Goal: Transaction & Acquisition: Obtain resource

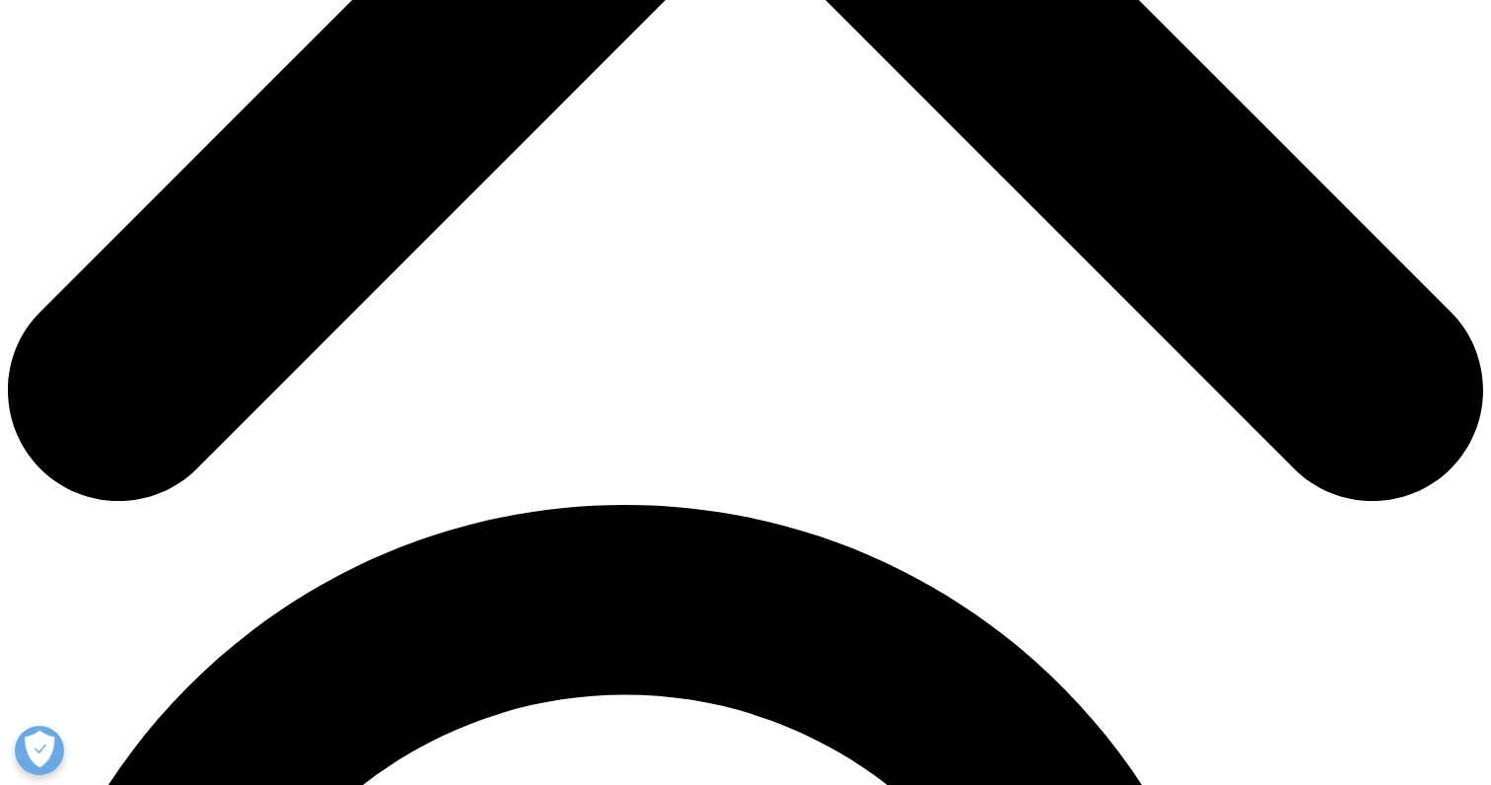
scroll to position [1181, 0]
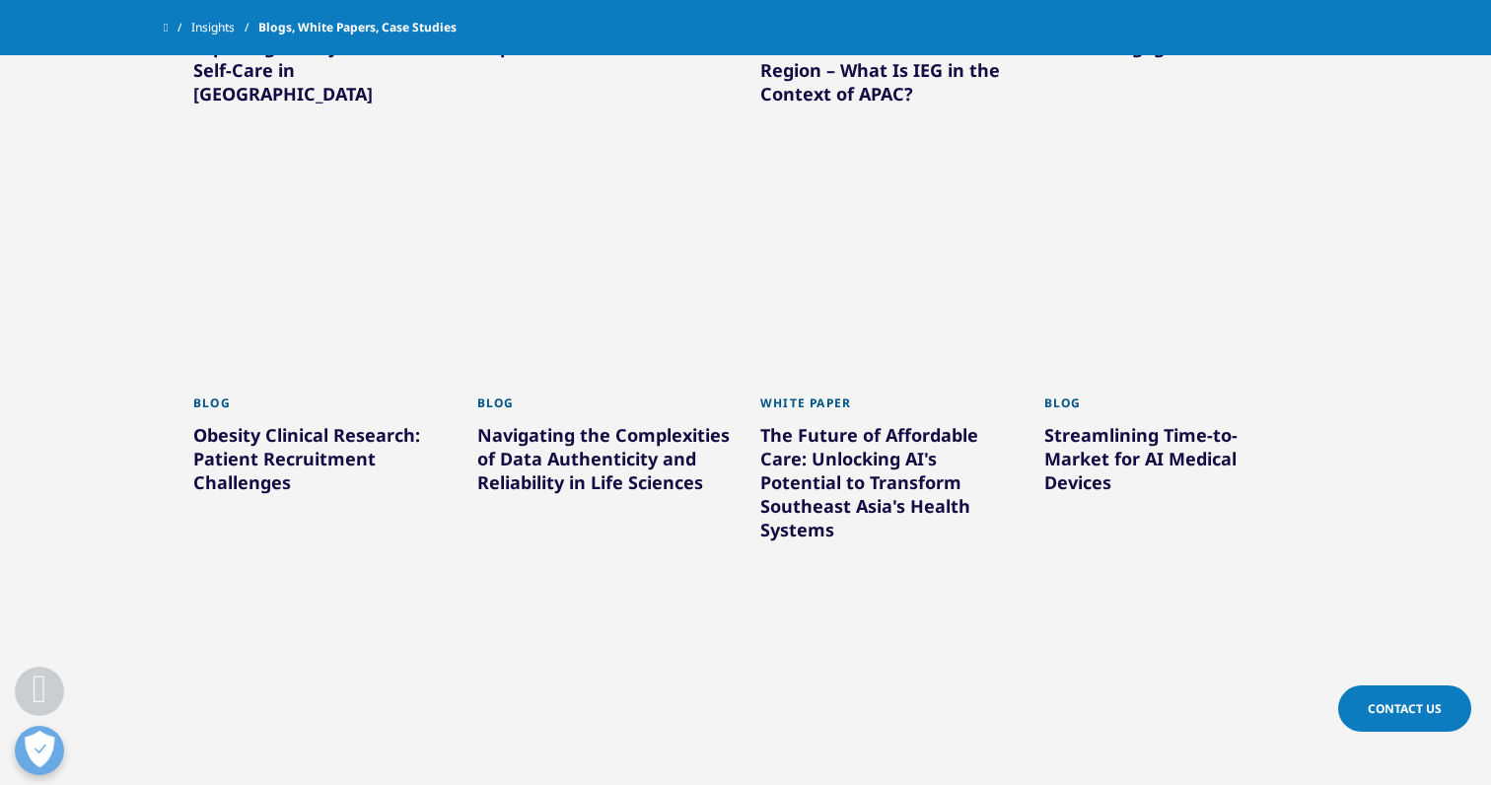
click at [845, 482] on div "The Future of Affordable Care: Unlocking AI's Potential to Transform Southeast …" at bounding box center [887, 486] width 254 height 126
click at [895, 501] on div "The Future of Affordable Care: Unlocking AI's Potential to Transform Southeast …" at bounding box center [887, 486] width 254 height 126
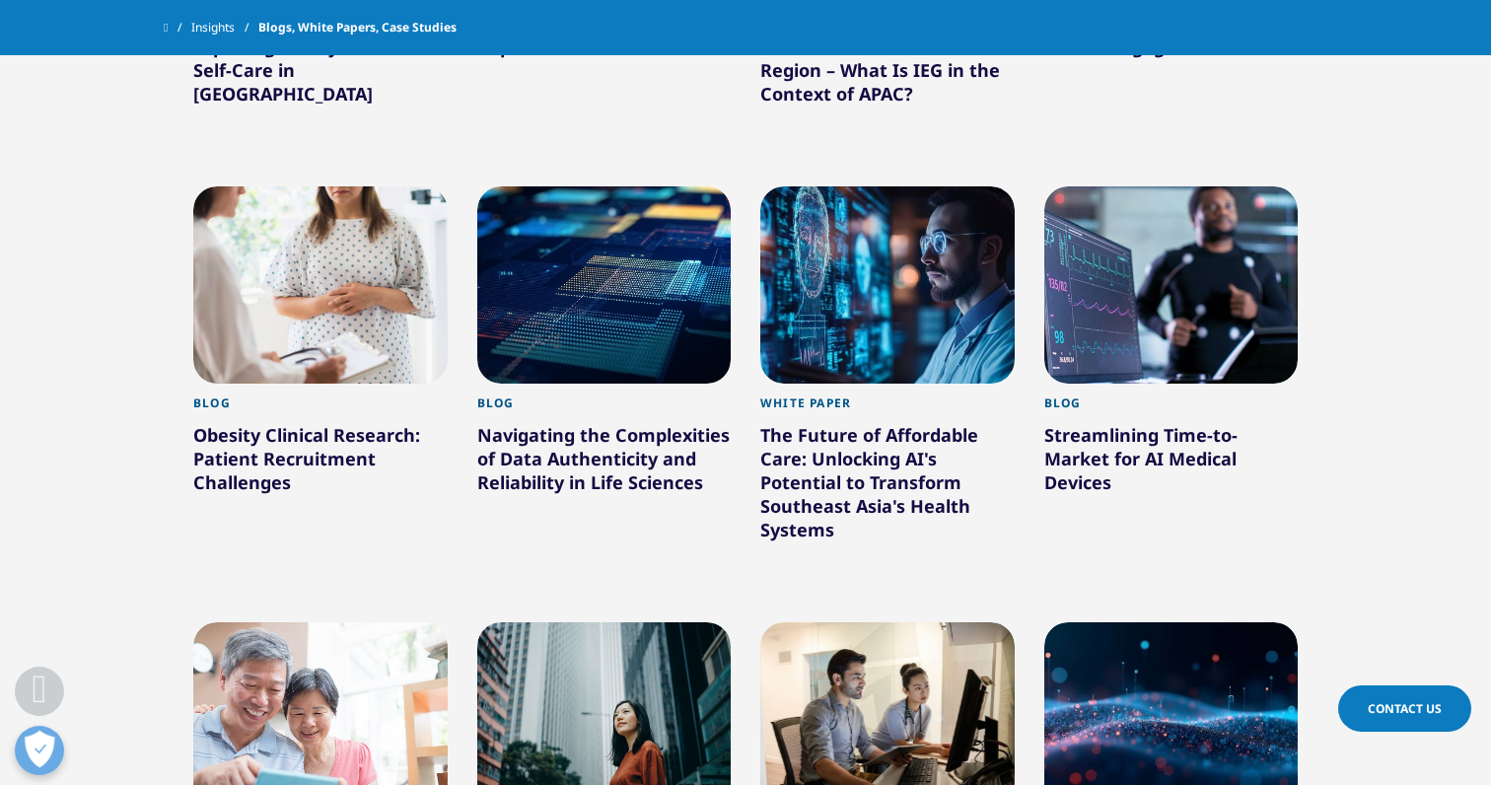
click at [1356, 336] on section "Clear Search Loading Type Loading Clear Or/And Operator Toggle Article 221 Togg…" at bounding box center [745, 372] width 1491 height 1599
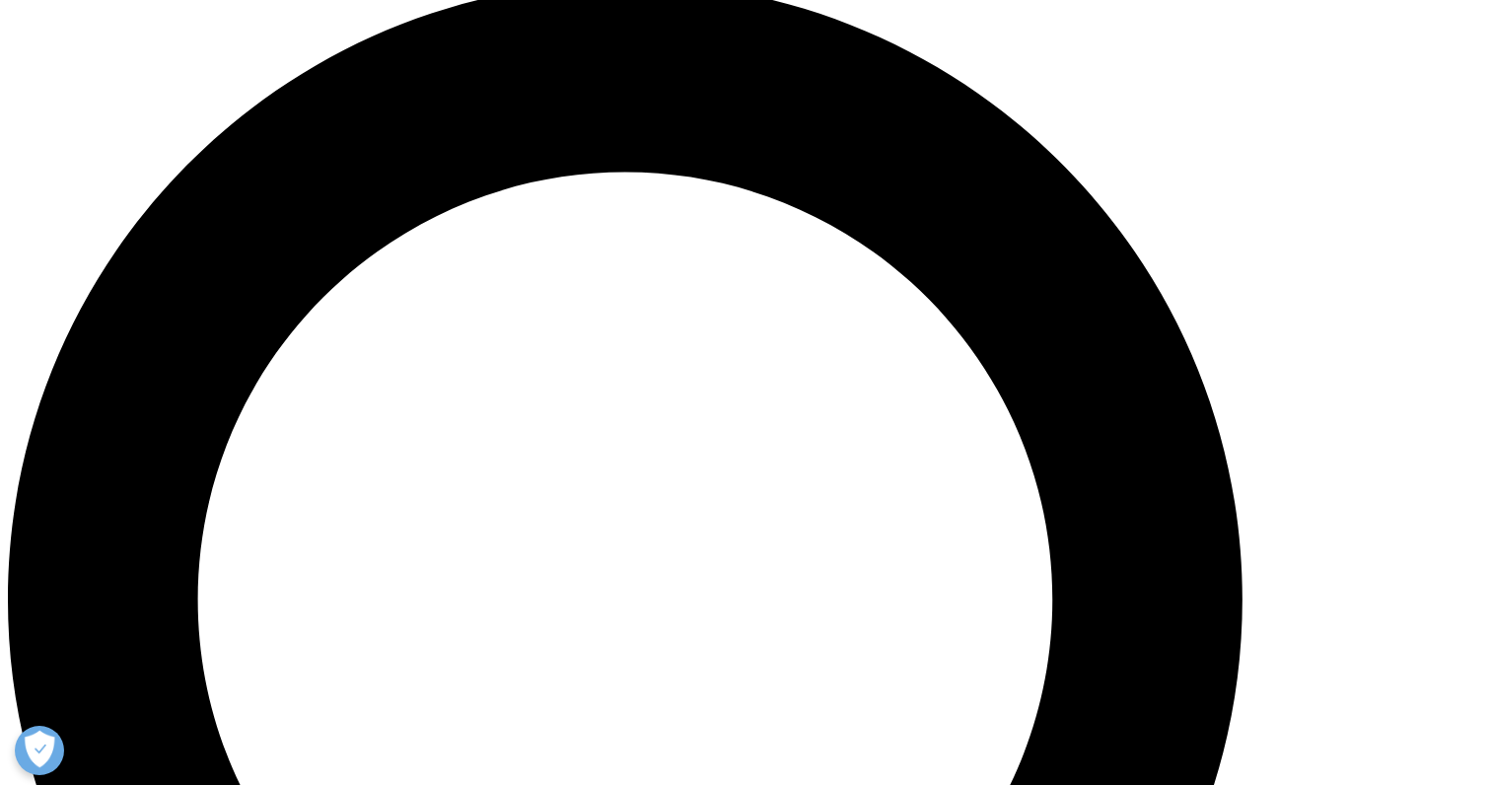
scroll to position [1690, 0]
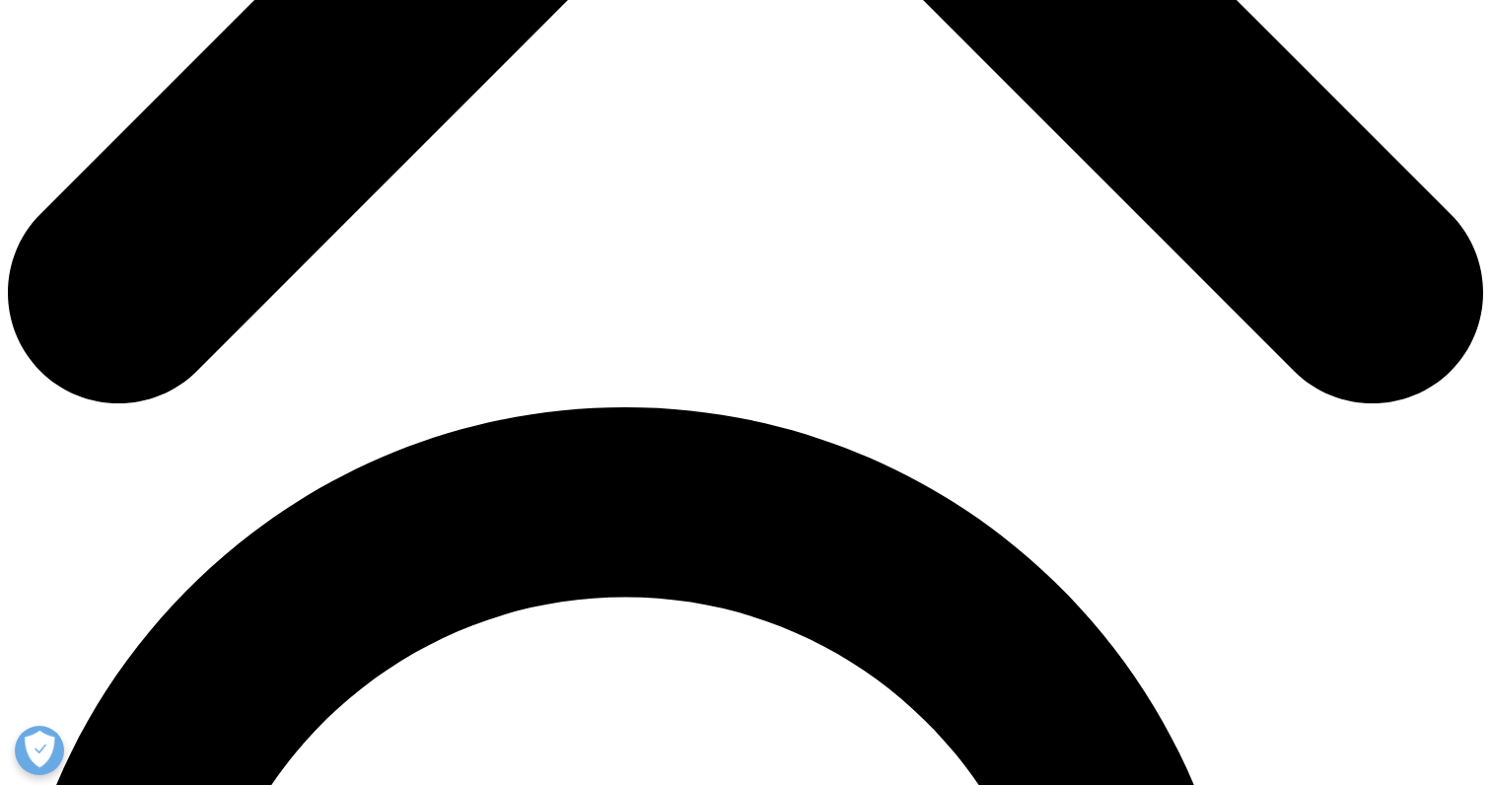
scroll to position [1109, 0]
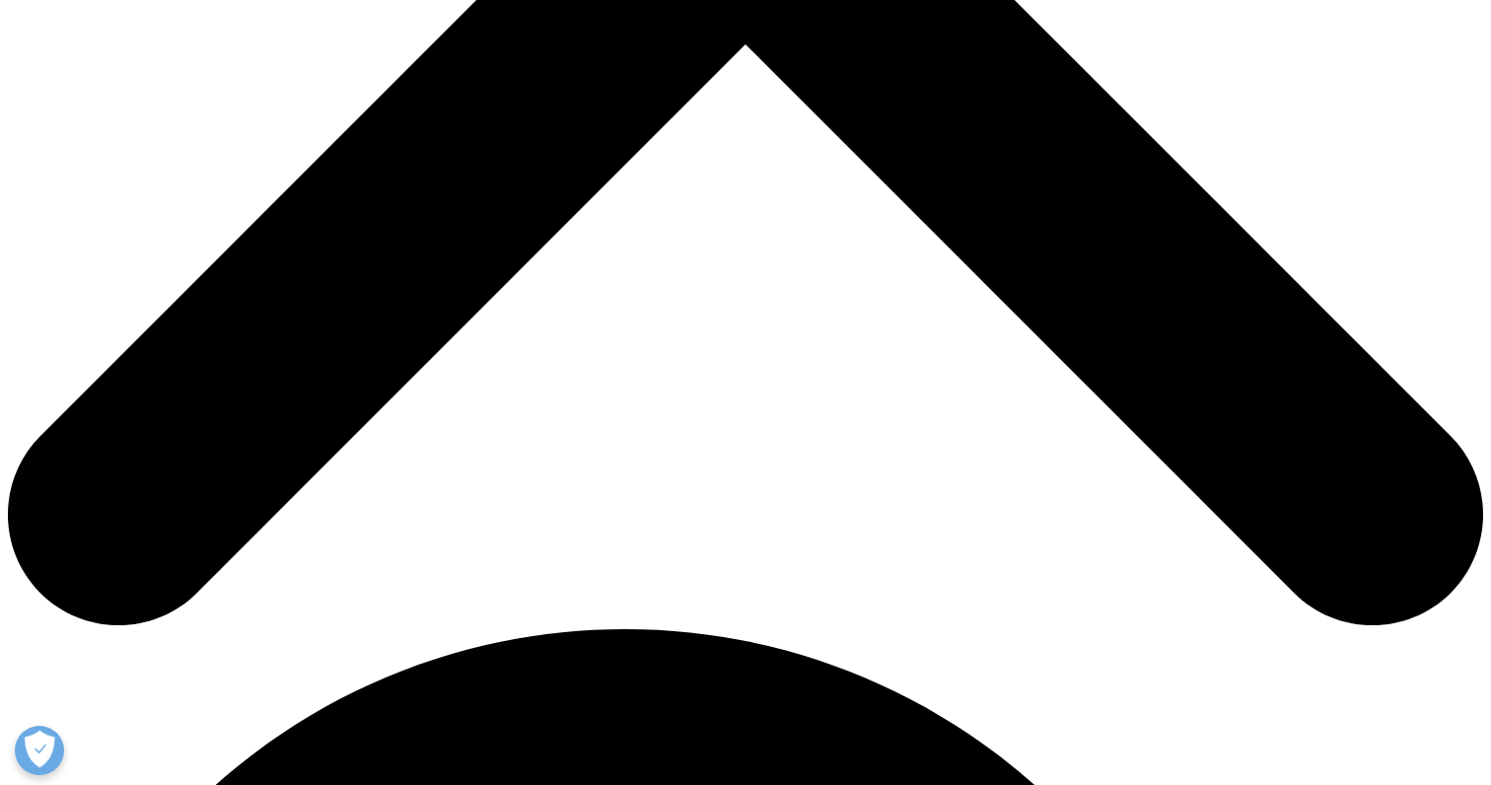
scroll to position [879, 0]
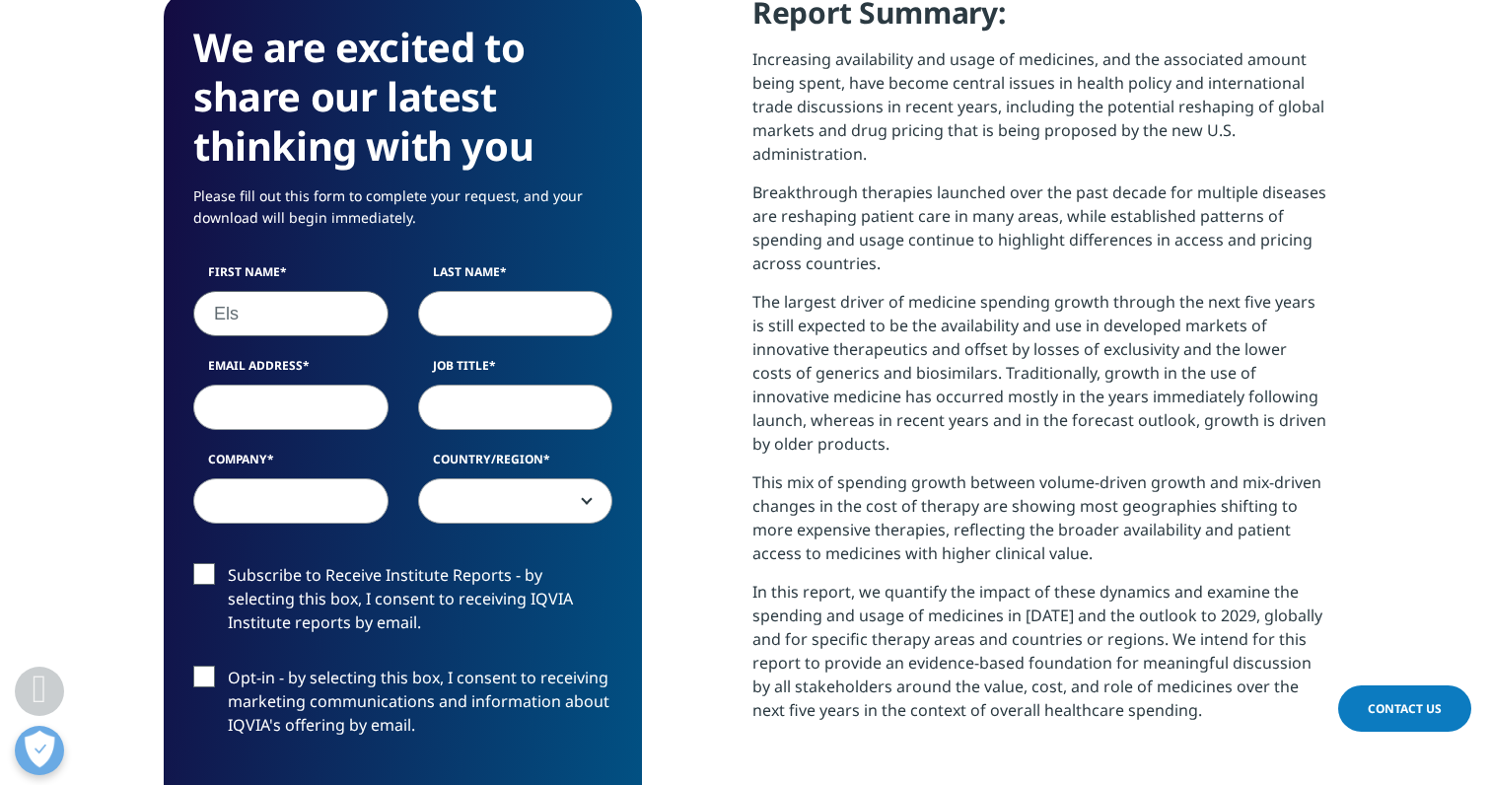
type input "Els"
type input "De Vleeschouwer"
type input "els.devleeschouwer@precisionaq.com"
type input "Marketing"
type input "Precision AQ"
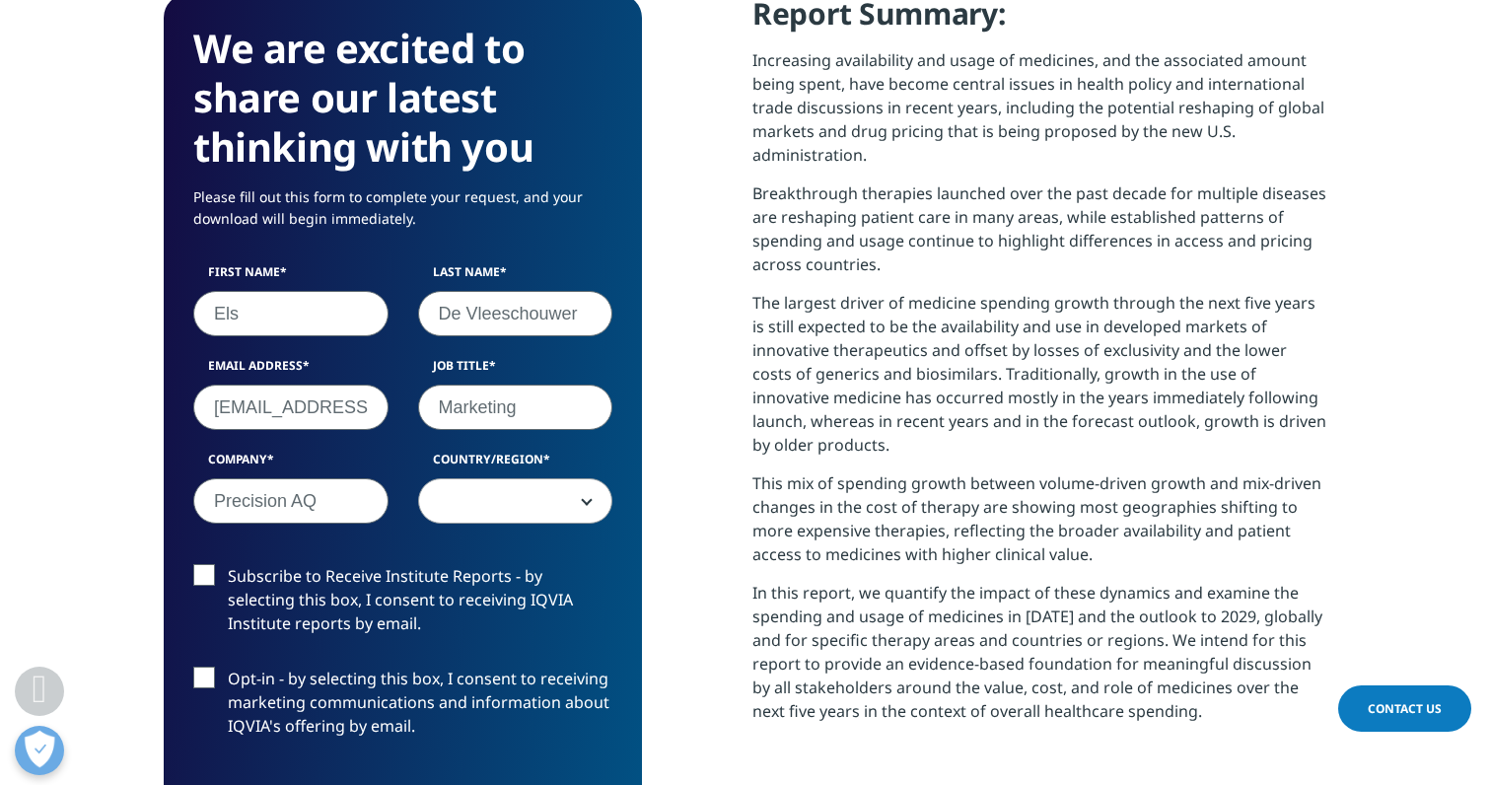
click at [572, 501] on span at bounding box center [515, 501] width 193 height 45
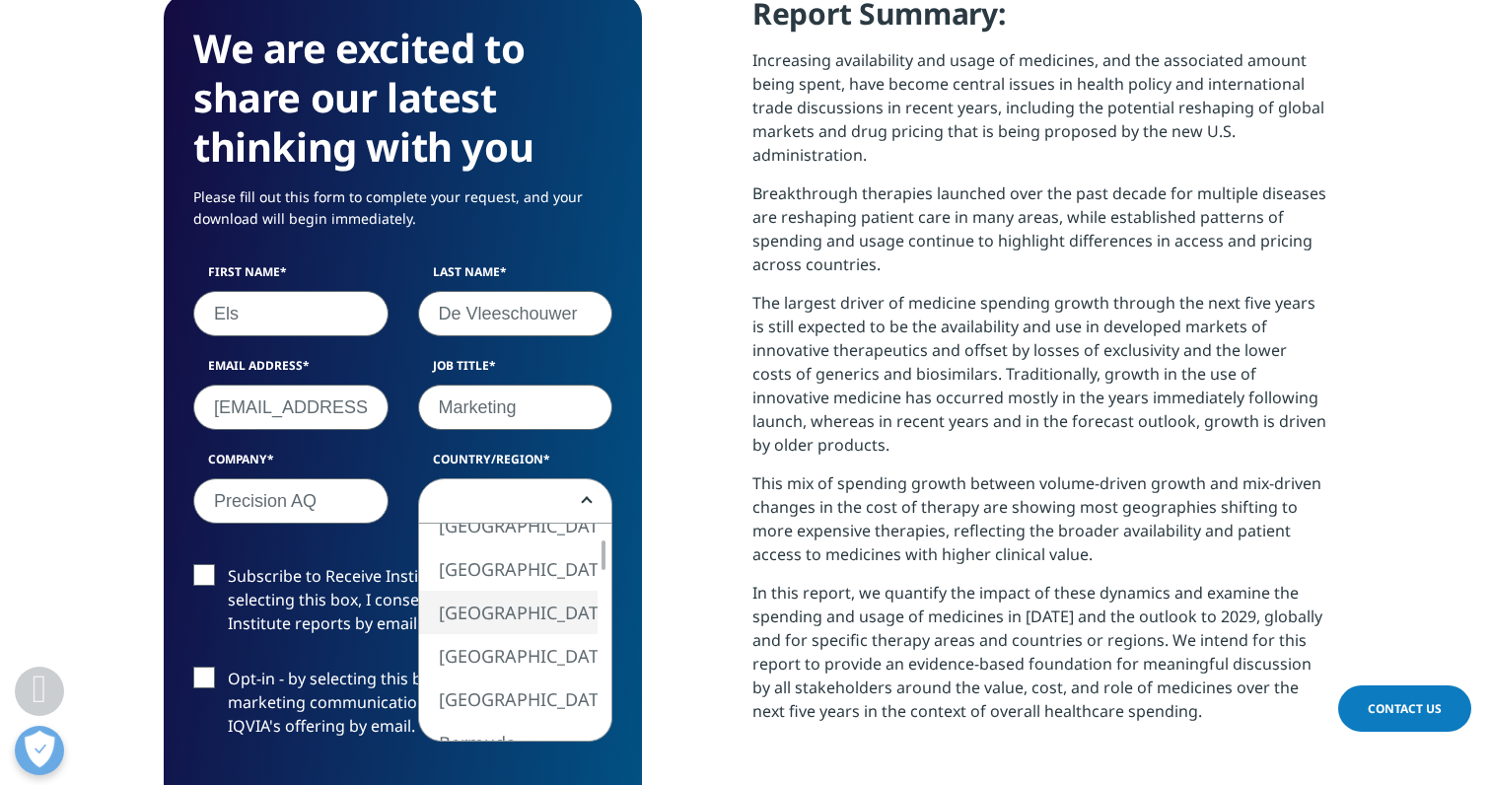
select select "[GEOGRAPHIC_DATA]"
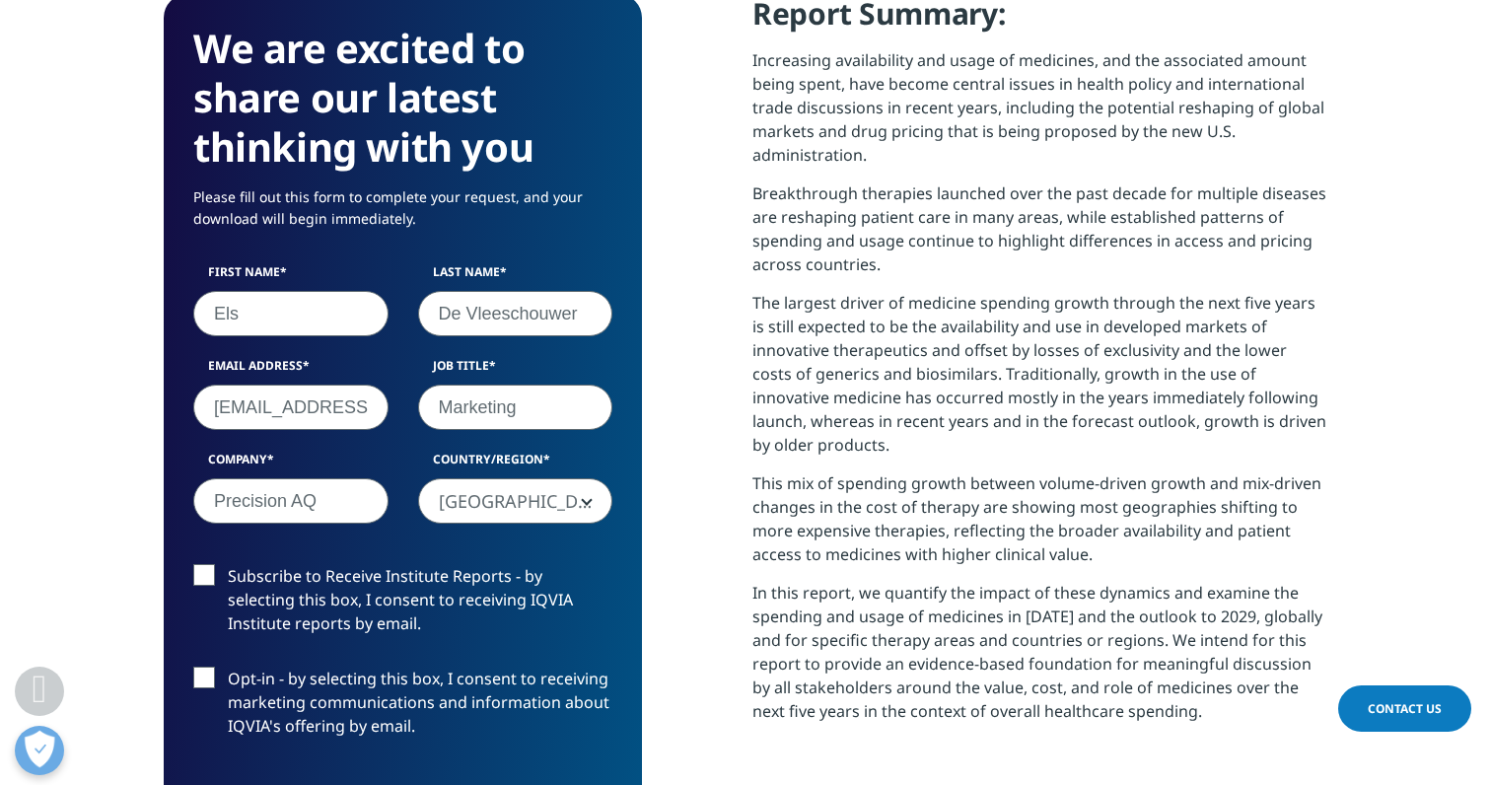
click at [187, 678] on div "Opt-in - by selecting this box, I consent to receiving marketing communications…" at bounding box center [403, 708] width 449 height 82
click at [201, 680] on label "Opt-in - by selecting this box, I consent to receiving marketing communications…" at bounding box center [402, 708] width 419 height 82
click at [228, 667] on input "Opt-in - by selecting this box, I consent to receiving marketing communications…" at bounding box center [228, 667] width 0 height 0
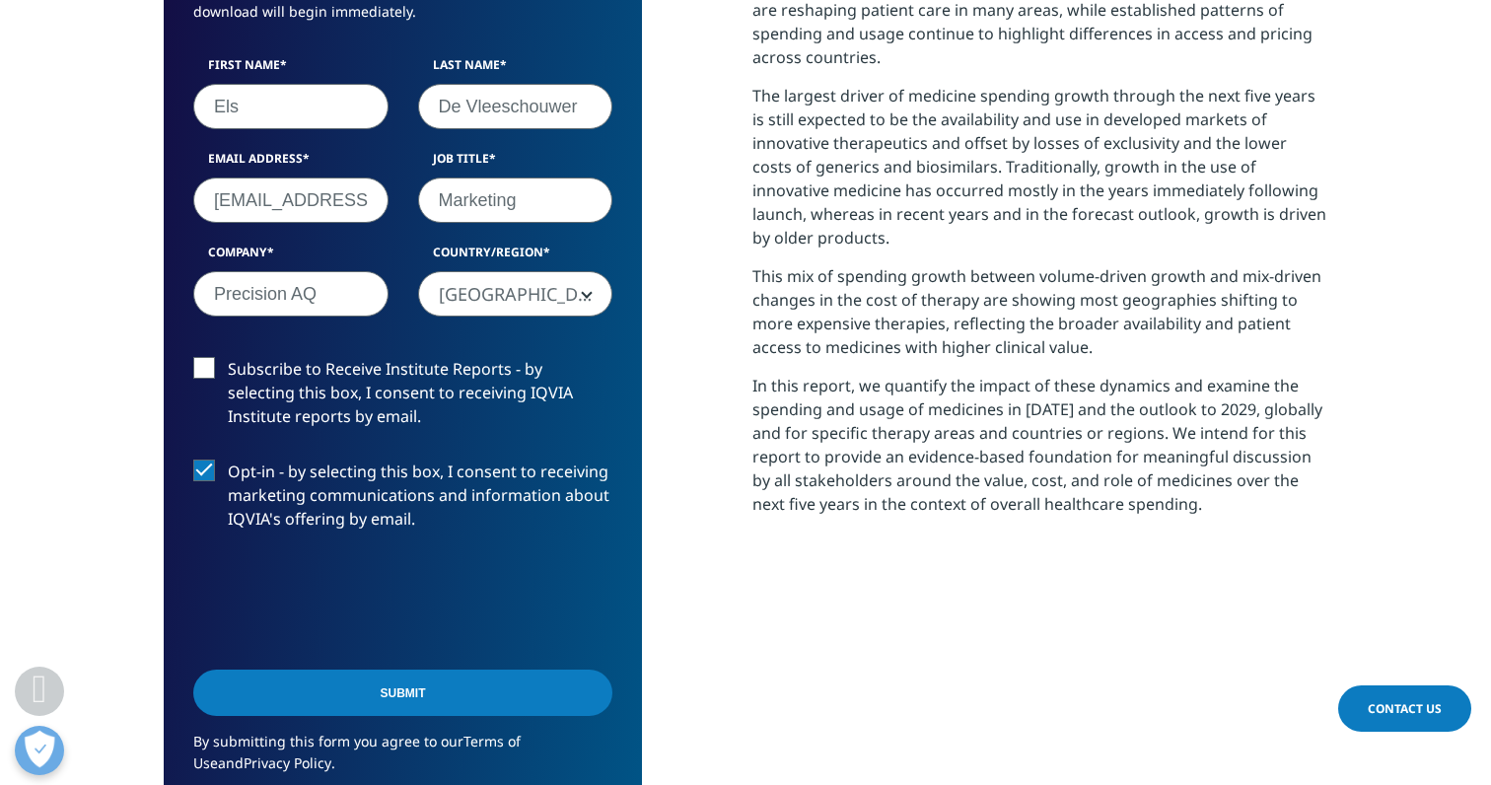
scroll to position [1087, 0]
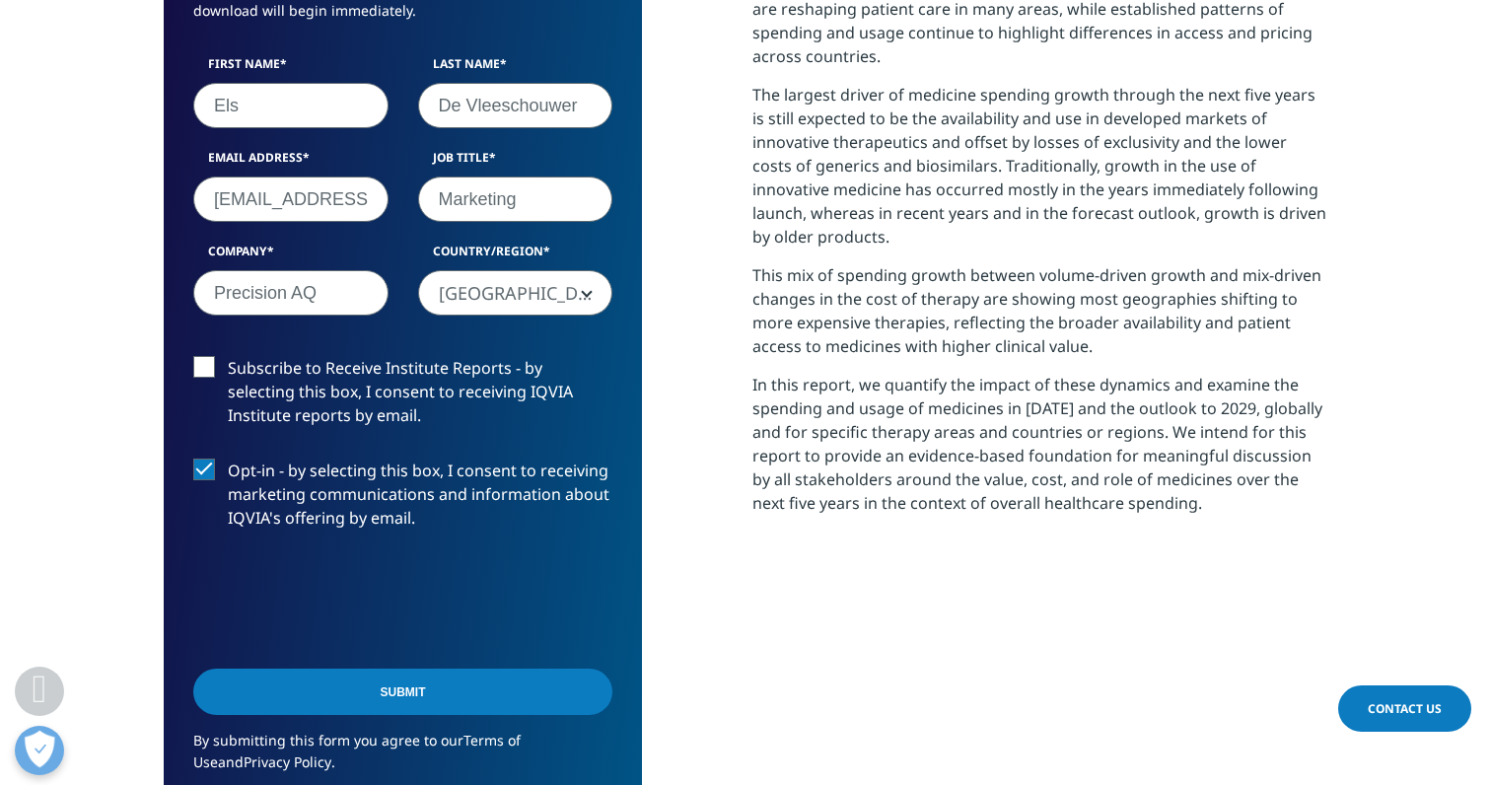
click at [414, 699] on input "Submit" at bounding box center [402, 692] width 419 height 46
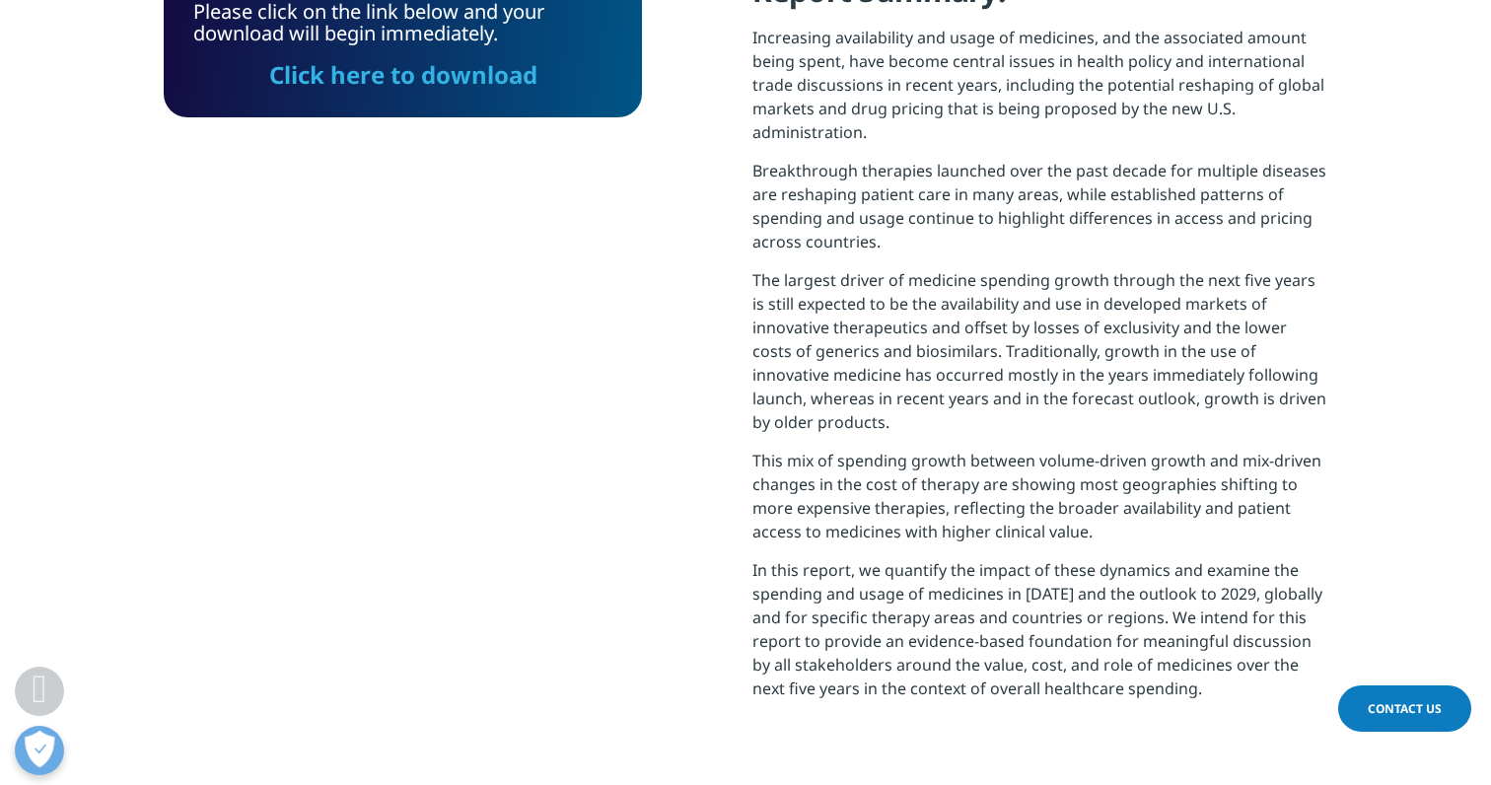
scroll to position [793, 1164]
click at [433, 79] on link "Click here to download" at bounding box center [403, 74] width 268 height 33
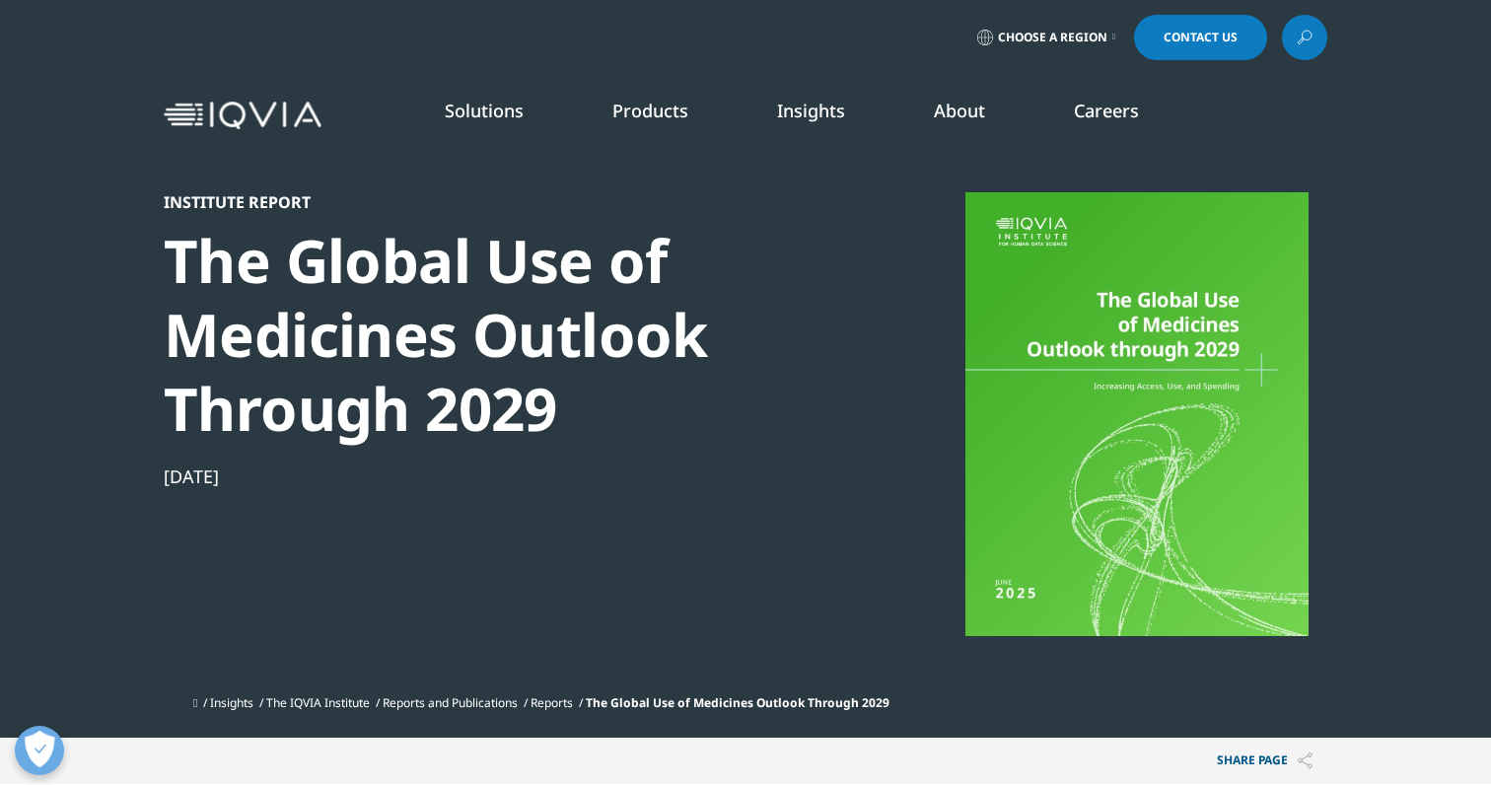
scroll to position [0, 0]
click at [102, 364] on link "DISCOVER INSIGHTS" at bounding box center [184, 361] width 291 height 17
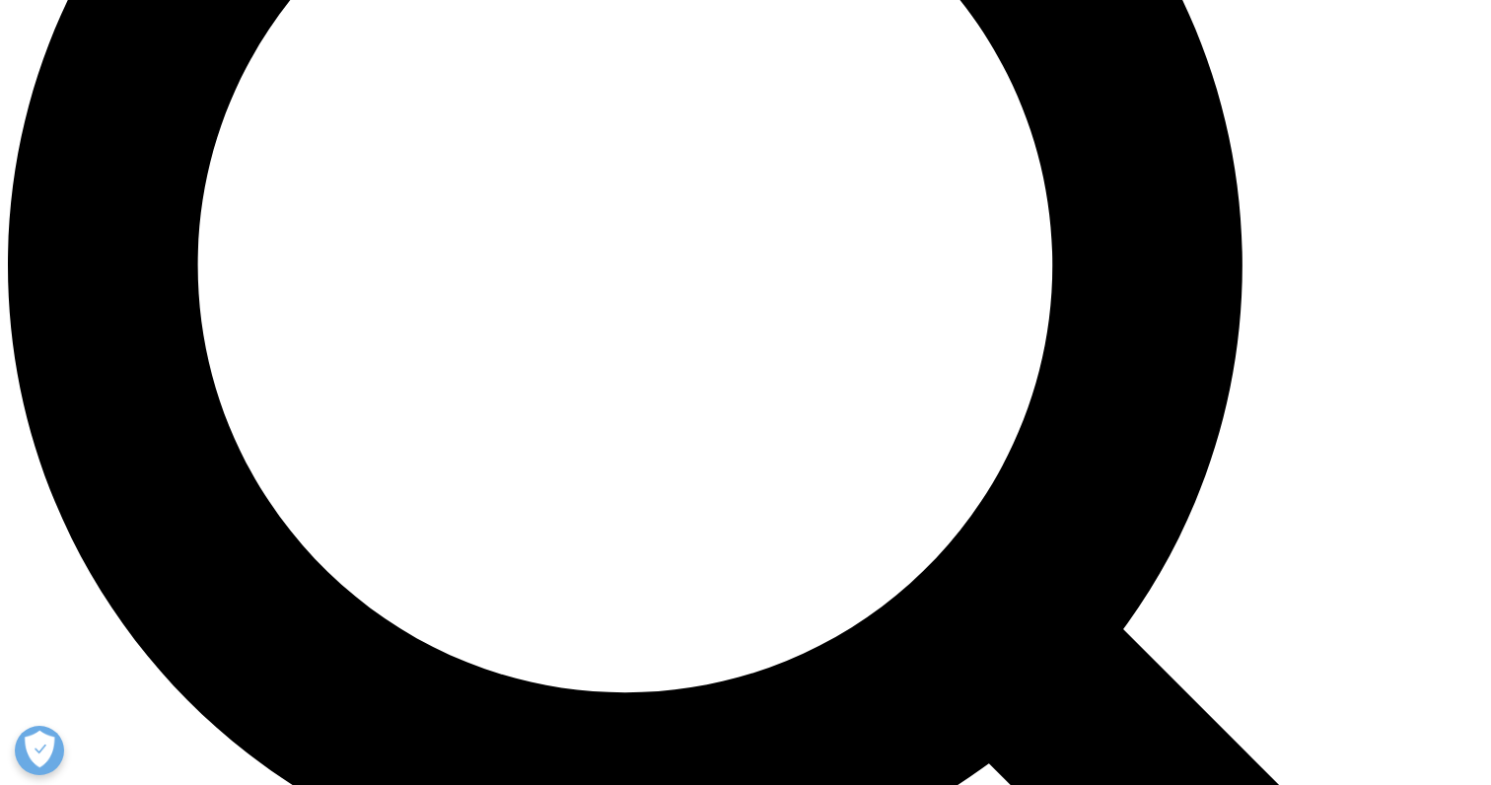
scroll to position [1915, 0]
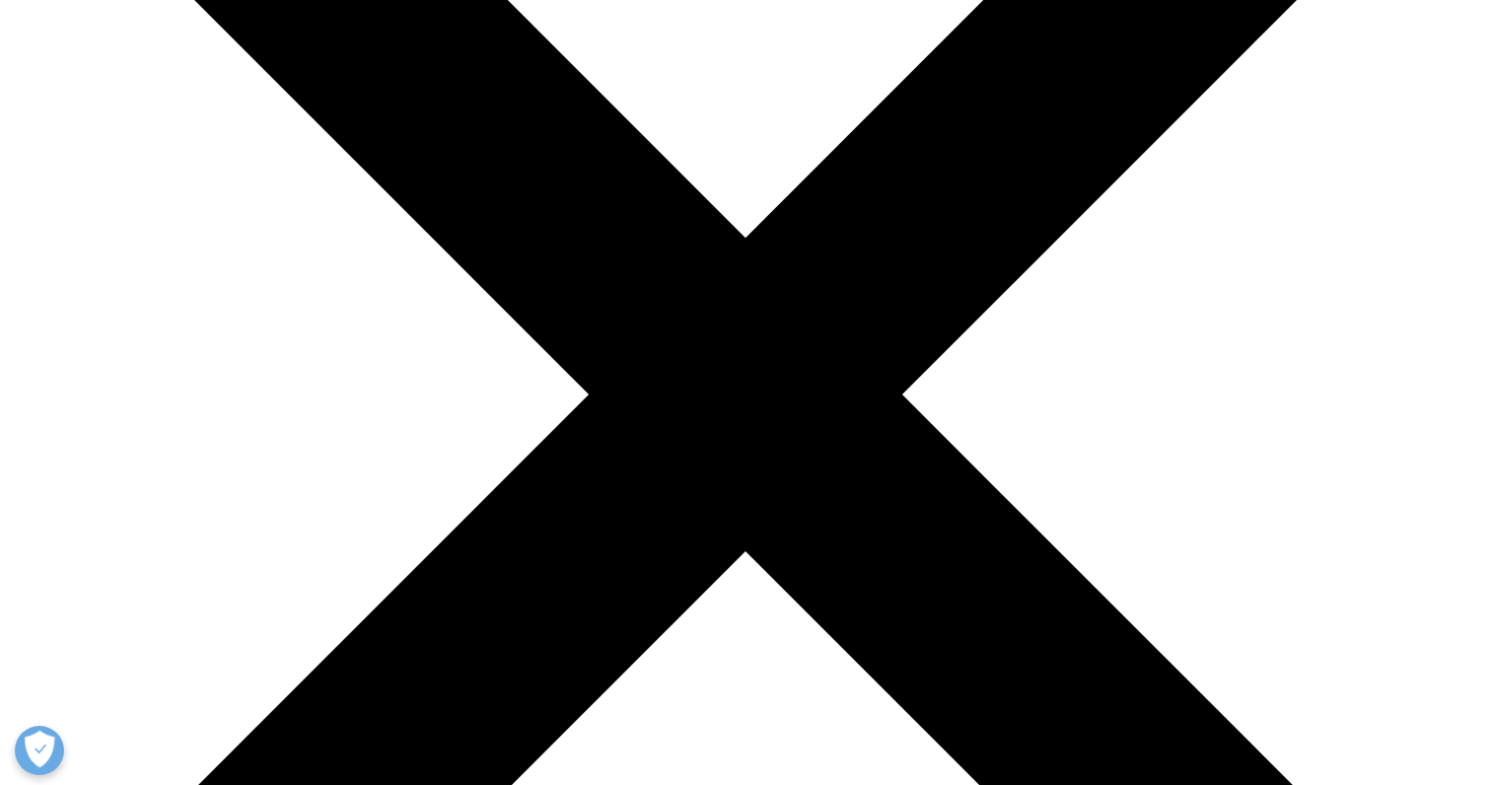
scroll to position [379, 0]
